Goal: Check status: Check status

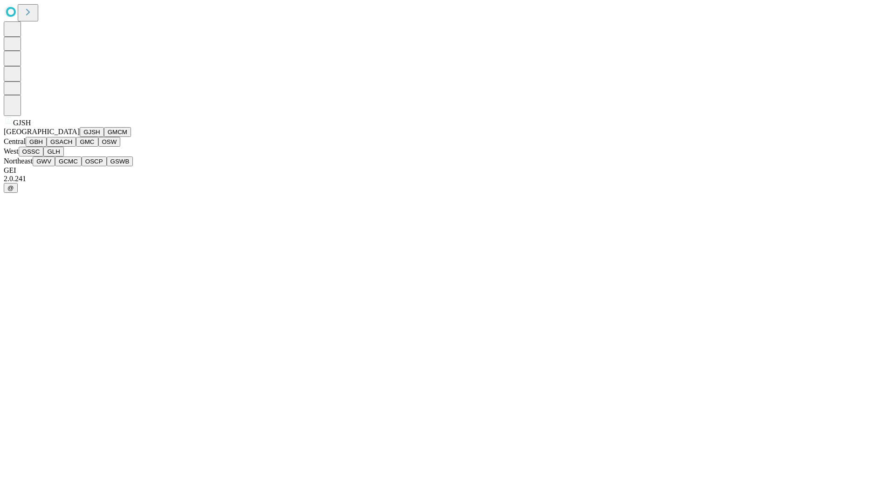
click at [80, 137] on button "GJSH" at bounding box center [92, 132] width 24 height 10
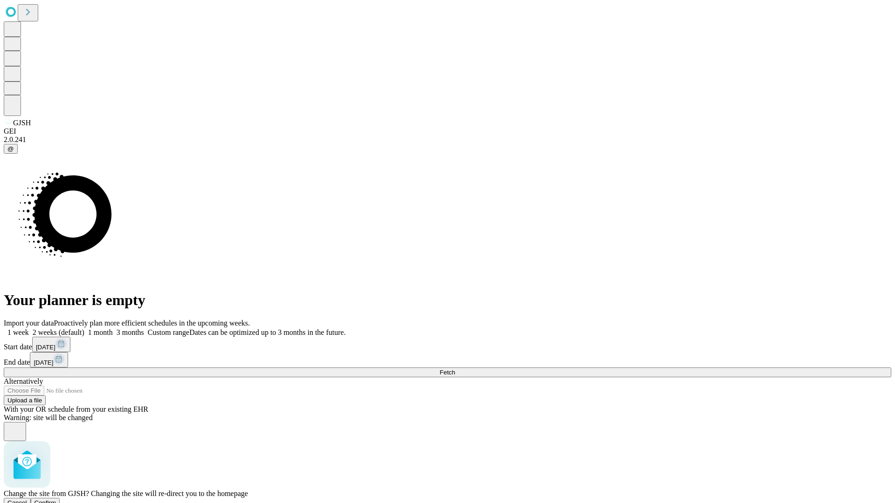
click at [56, 500] on span "Confirm" at bounding box center [45, 503] width 22 height 7
click at [113, 329] on label "1 month" at bounding box center [98, 333] width 28 height 8
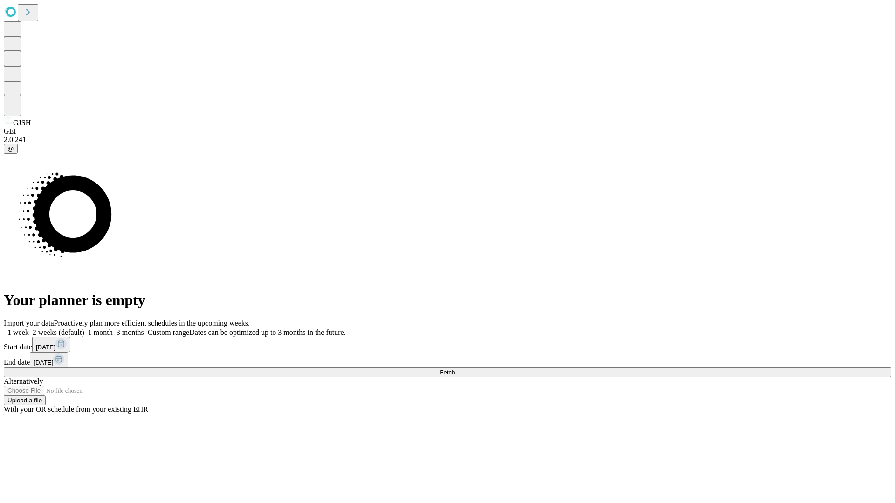
click at [455, 369] on span "Fetch" at bounding box center [447, 372] width 15 height 7
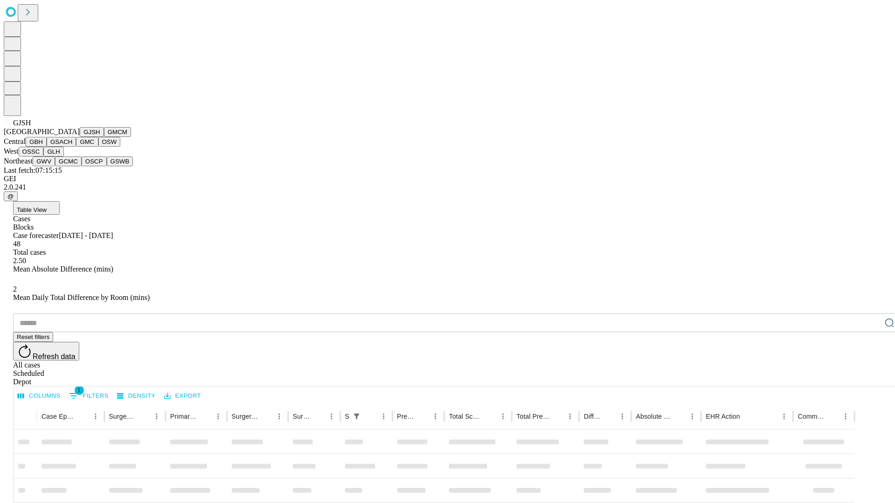
click at [104, 137] on button "GMCM" at bounding box center [117, 132] width 27 height 10
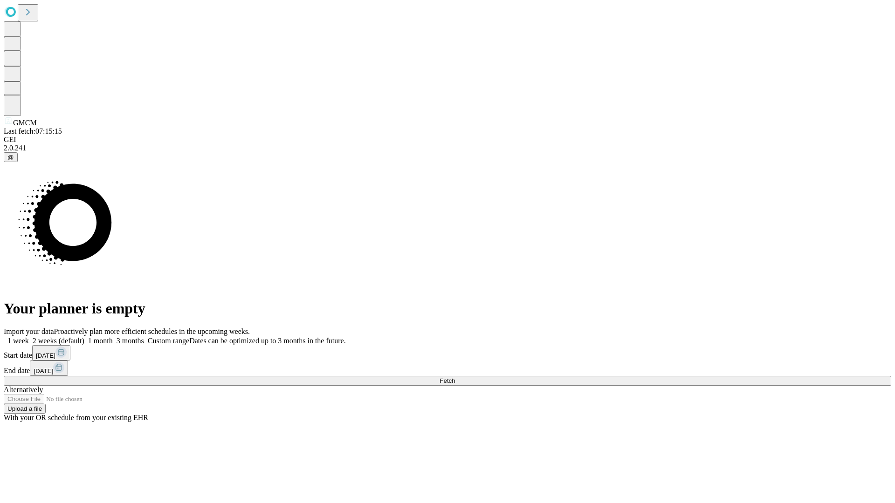
click at [455, 378] on span "Fetch" at bounding box center [447, 381] width 15 height 7
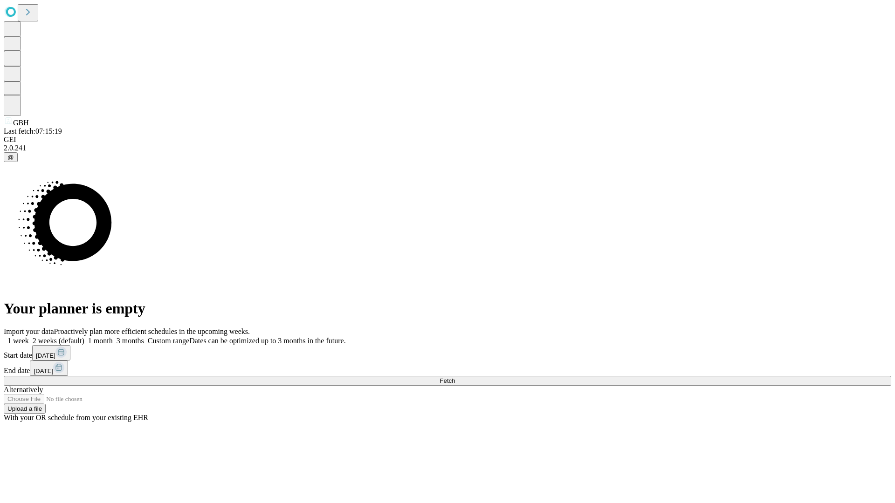
click at [113, 337] on label "1 month" at bounding box center [98, 341] width 28 height 8
click at [455, 378] on span "Fetch" at bounding box center [447, 381] width 15 height 7
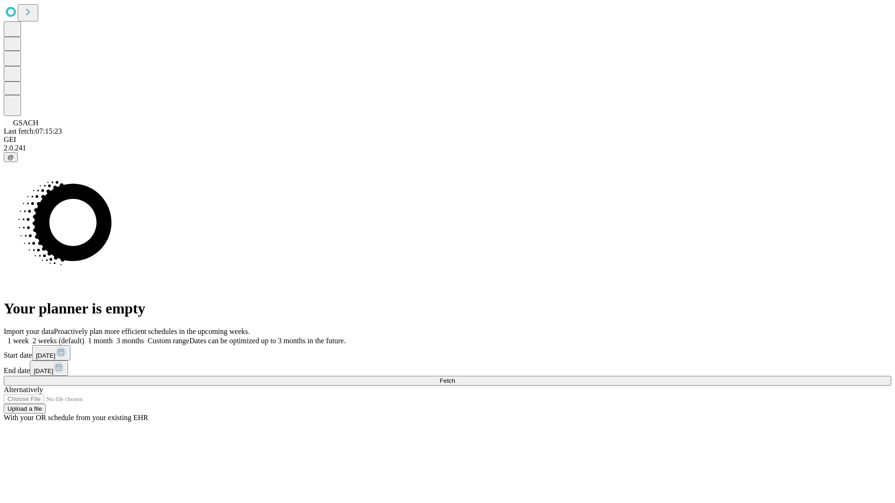
click at [113, 337] on label "1 month" at bounding box center [98, 341] width 28 height 8
click at [455, 378] on span "Fetch" at bounding box center [447, 381] width 15 height 7
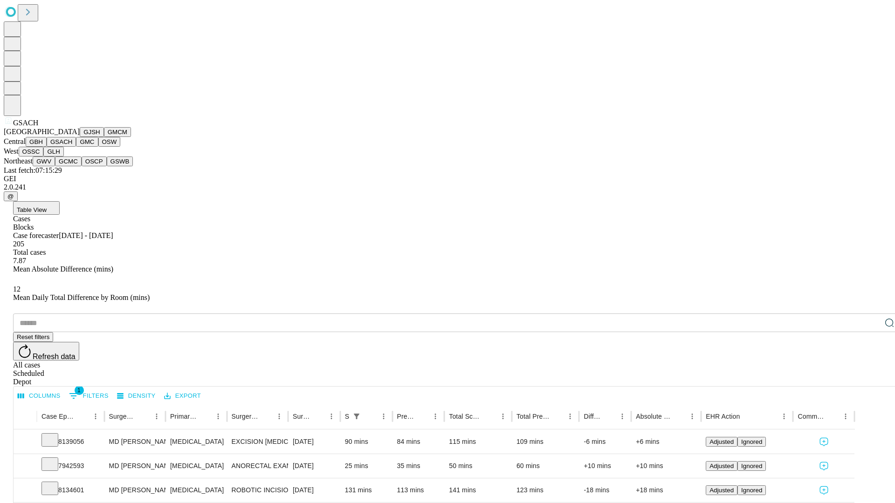
click at [76, 147] on button "GMC" at bounding box center [87, 142] width 22 height 10
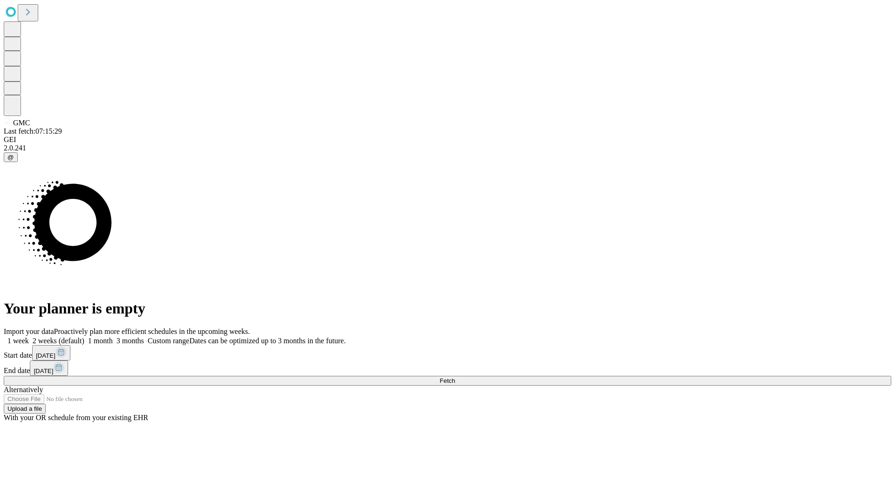
click at [113, 337] on label "1 month" at bounding box center [98, 341] width 28 height 8
click at [455, 378] on span "Fetch" at bounding box center [447, 381] width 15 height 7
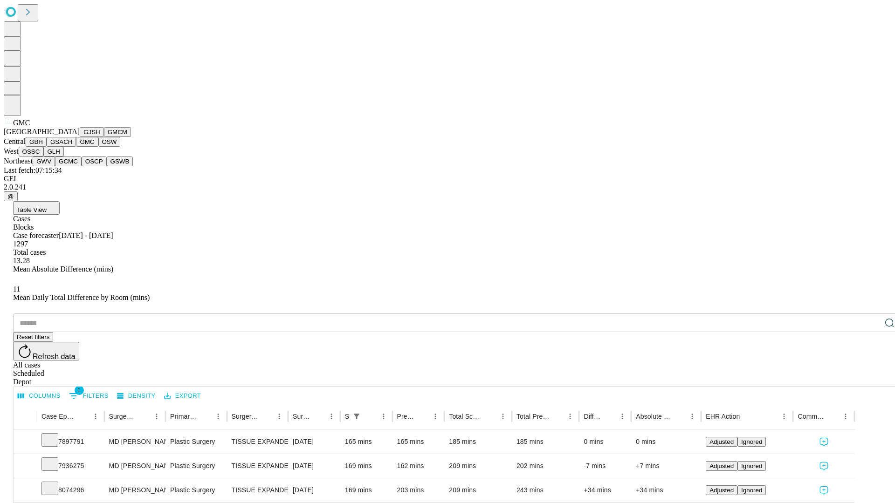
click at [98, 147] on button "OSW" at bounding box center [109, 142] width 22 height 10
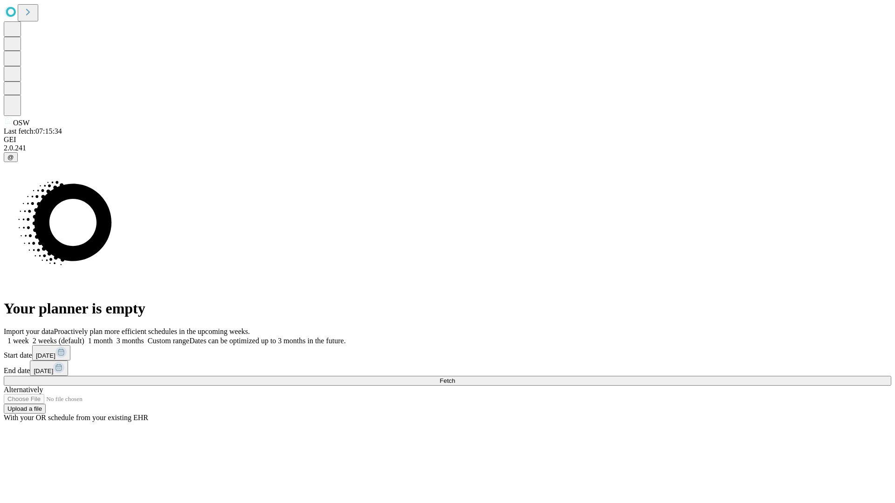
click at [113, 337] on label "1 month" at bounding box center [98, 341] width 28 height 8
click at [455, 378] on span "Fetch" at bounding box center [447, 381] width 15 height 7
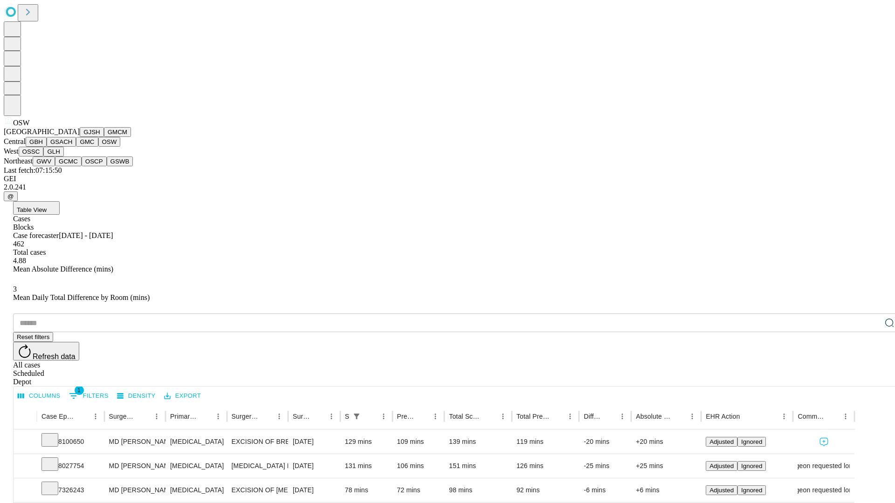
click at [44, 157] on button "OSSC" at bounding box center [31, 152] width 25 height 10
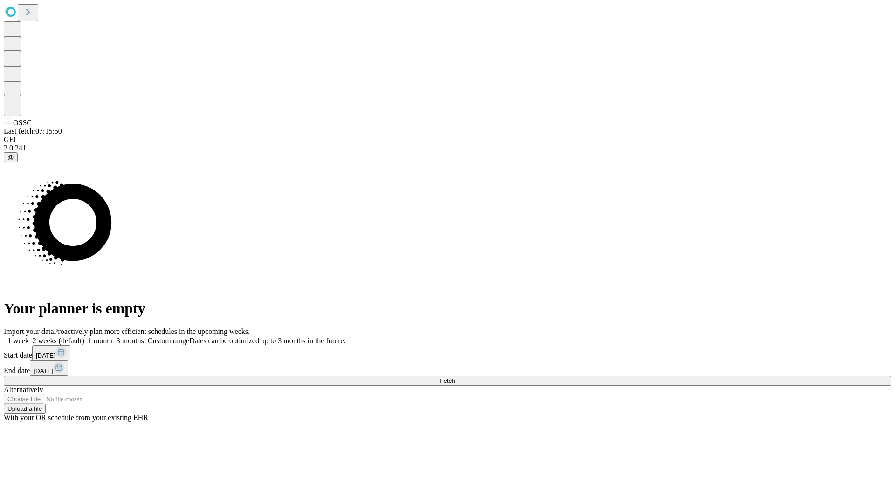
click at [113, 337] on label "1 month" at bounding box center [98, 341] width 28 height 8
click at [455, 378] on span "Fetch" at bounding box center [447, 381] width 15 height 7
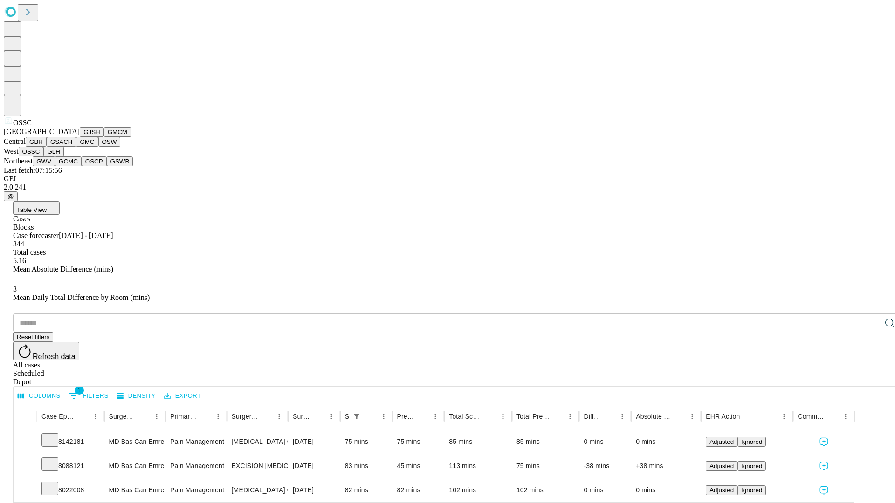
click at [63, 157] on button "GLH" at bounding box center [53, 152] width 20 height 10
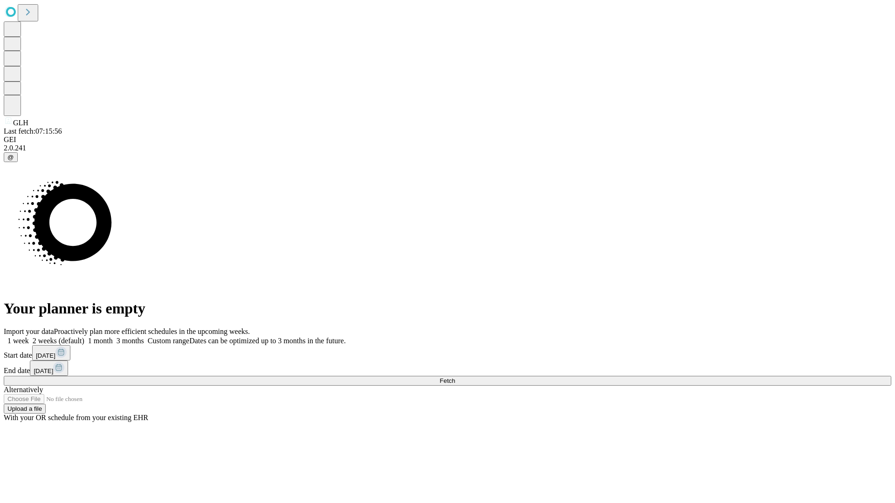
click at [113, 337] on label "1 month" at bounding box center [98, 341] width 28 height 8
click at [455, 378] on span "Fetch" at bounding box center [447, 381] width 15 height 7
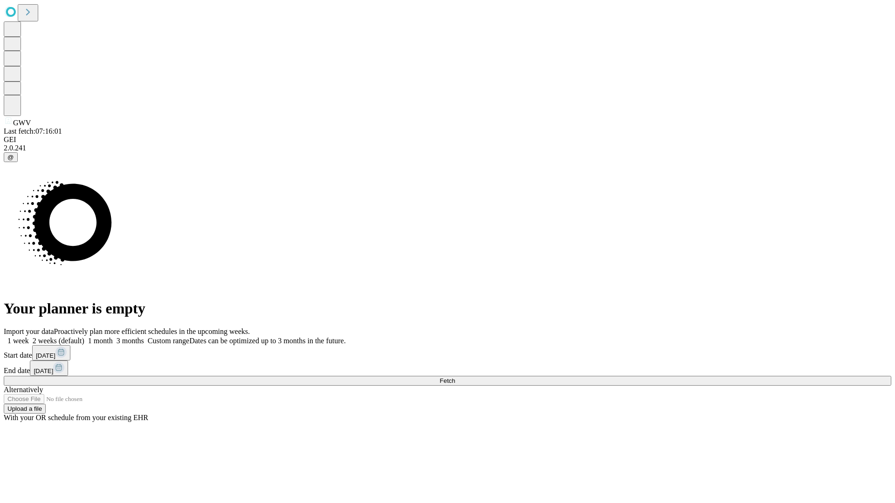
click at [113, 337] on label "1 month" at bounding box center [98, 341] width 28 height 8
click at [455, 378] on span "Fetch" at bounding box center [447, 381] width 15 height 7
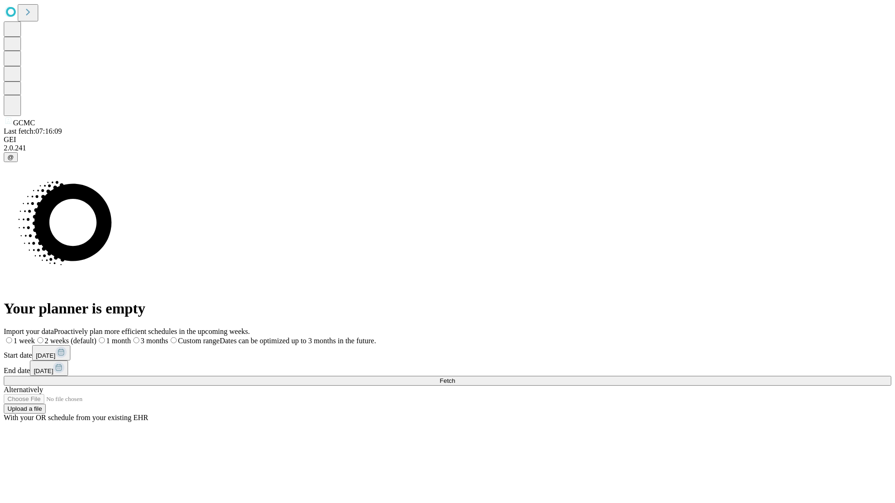
click at [455, 378] on span "Fetch" at bounding box center [447, 381] width 15 height 7
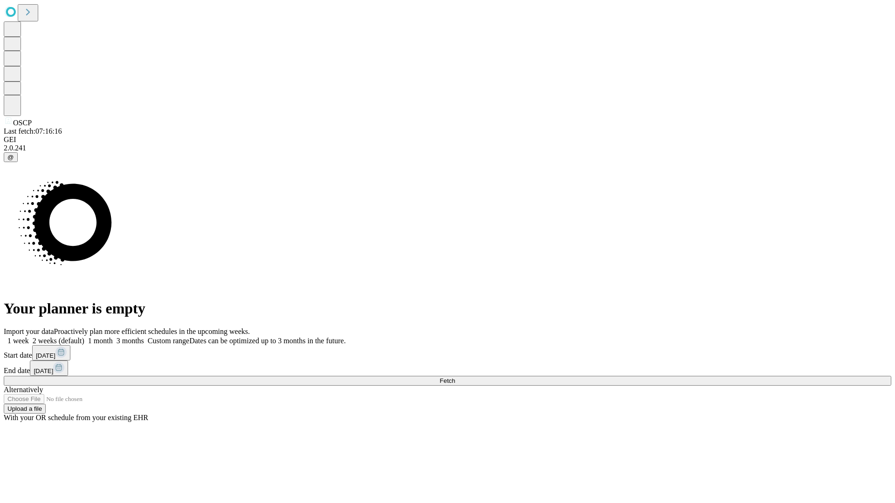
click at [455, 378] on span "Fetch" at bounding box center [447, 381] width 15 height 7
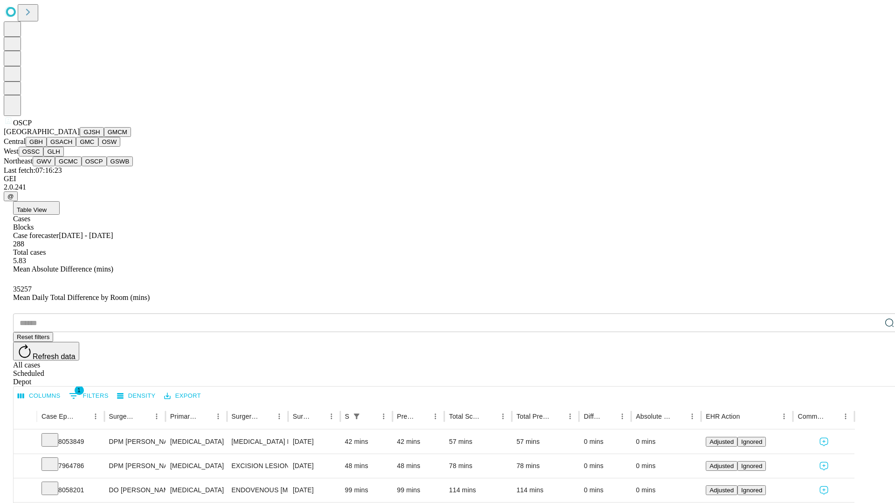
click at [107, 166] on button "GSWB" at bounding box center [120, 162] width 27 height 10
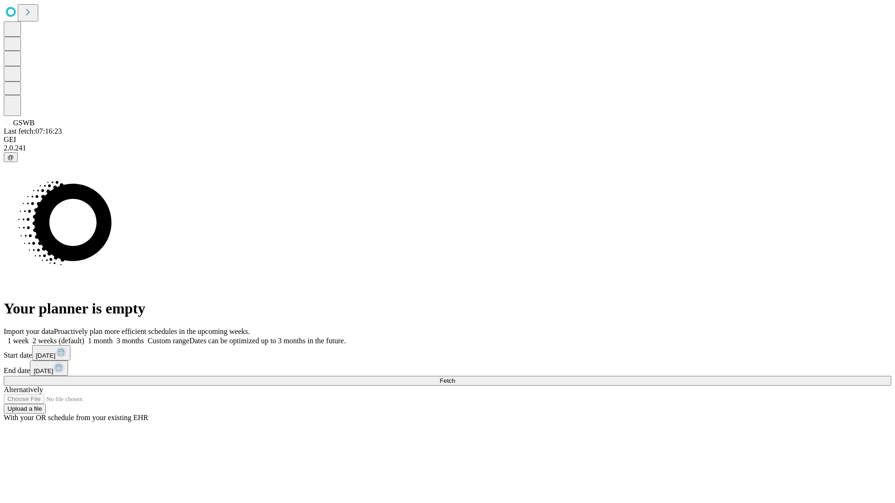
click at [113, 337] on label "1 month" at bounding box center [98, 341] width 28 height 8
click at [455, 378] on span "Fetch" at bounding box center [447, 381] width 15 height 7
